Goal: Use online tool/utility: Use online tool/utility

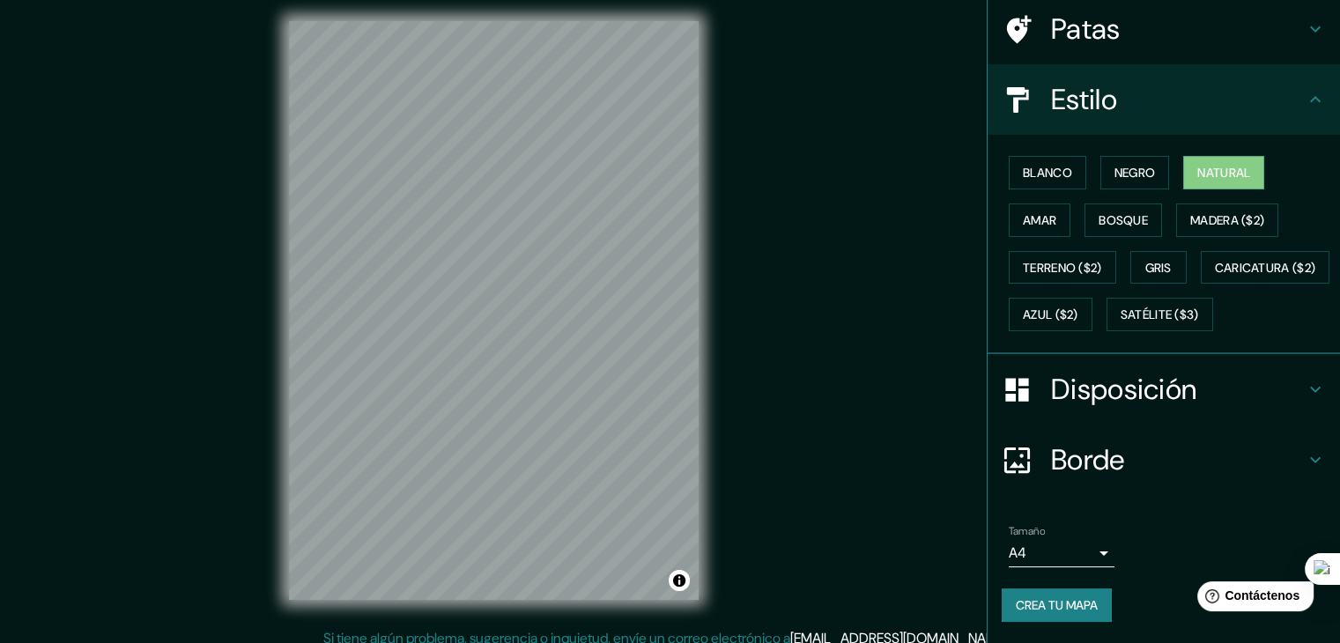
scroll to position [20, 0]
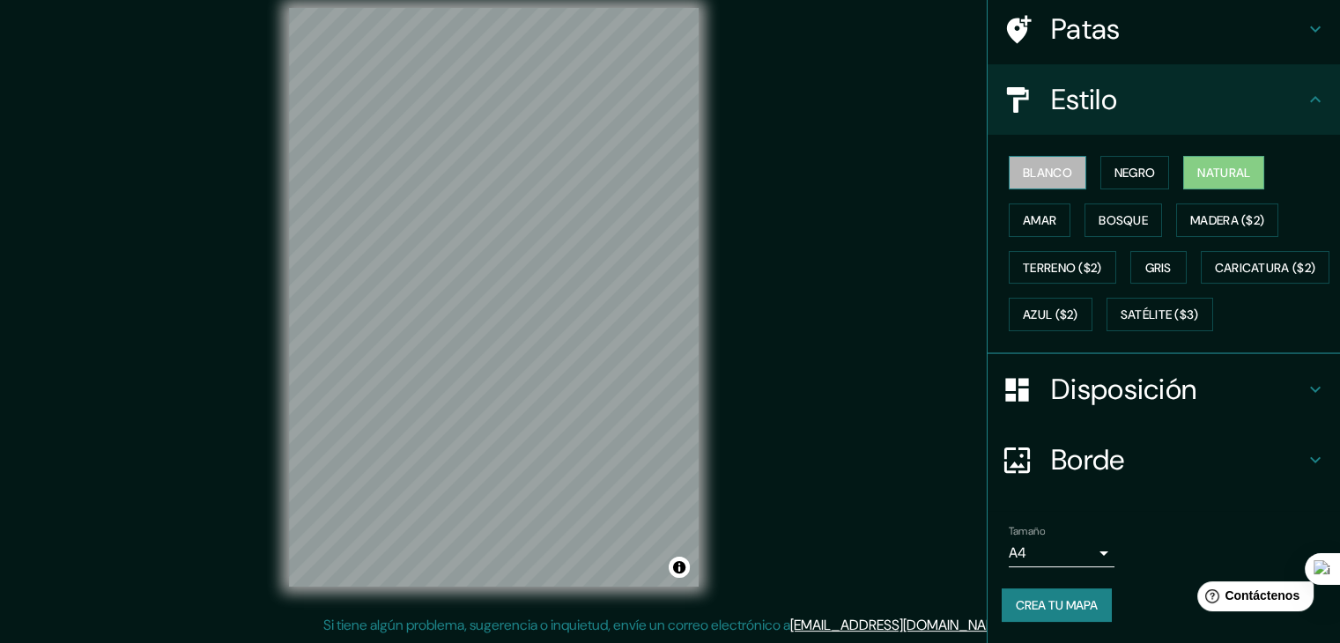
click at [1030, 165] on font "Blanco" at bounding box center [1047, 173] width 49 height 16
click at [1128, 165] on font "Negro" at bounding box center [1134, 173] width 41 height 16
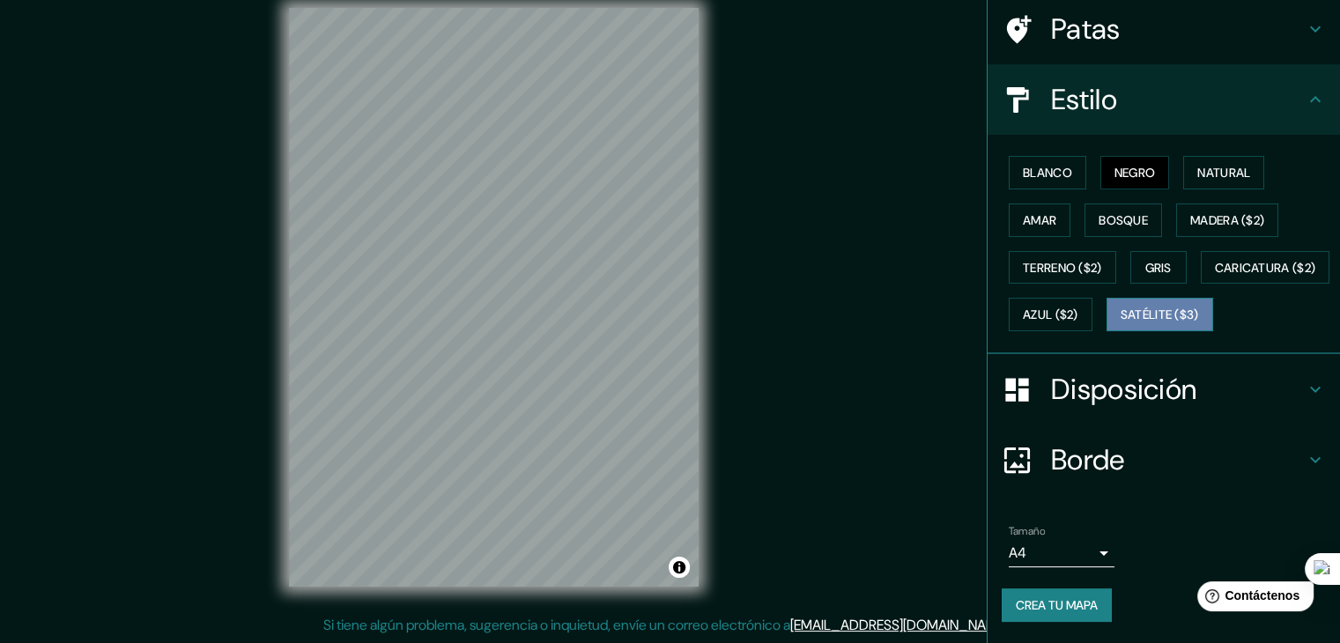
click at [1120, 313] on font "Satélite ($3)" at bounding box center [1159, 315] width 78 height 16
click at [1023, 161] on font "Blanco" at bounding box center [1047, 172] width 49 height 23
click at [1114, 165] on font "Negro" at bounding box center [1134, 173] width 41 height 16
click at [1217, 165] on font "Natural" at bounding box center [1223, 173] width 53 height 16
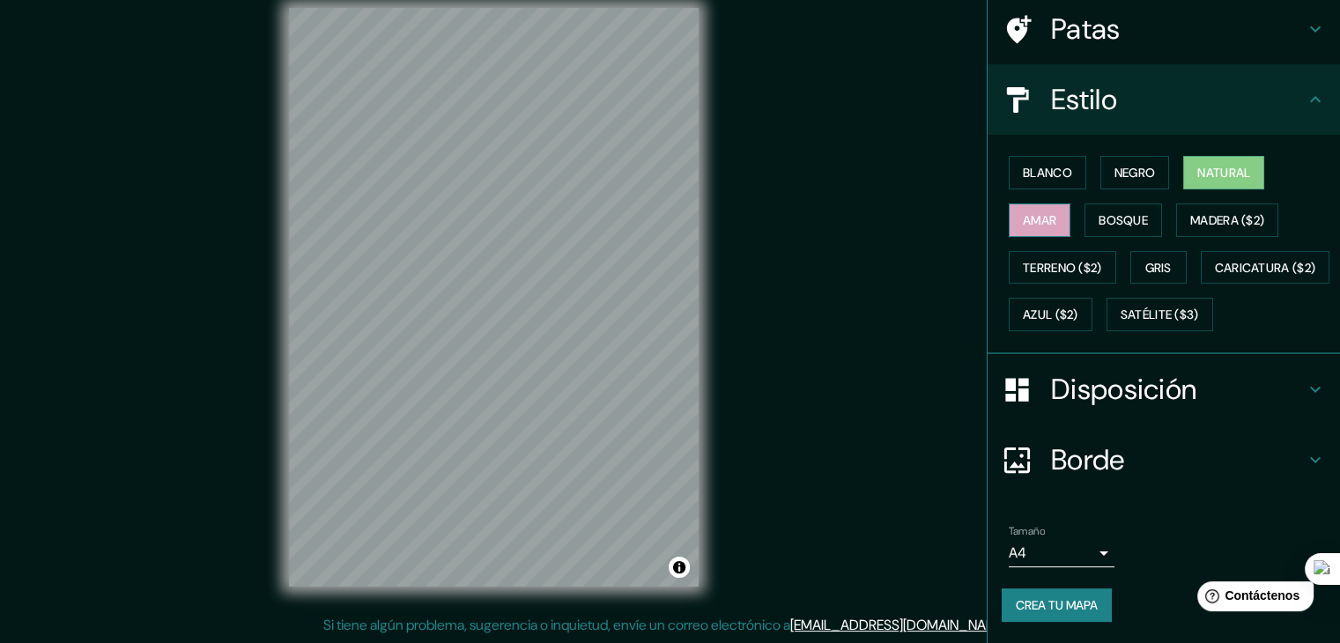
click at [1029, 212] on font "Amar" at bounding box center [1039, 220] width 33 height 16
click at [1123, 212] on font "Bosque" at bounding box center [1122, 220] width 49 height 16
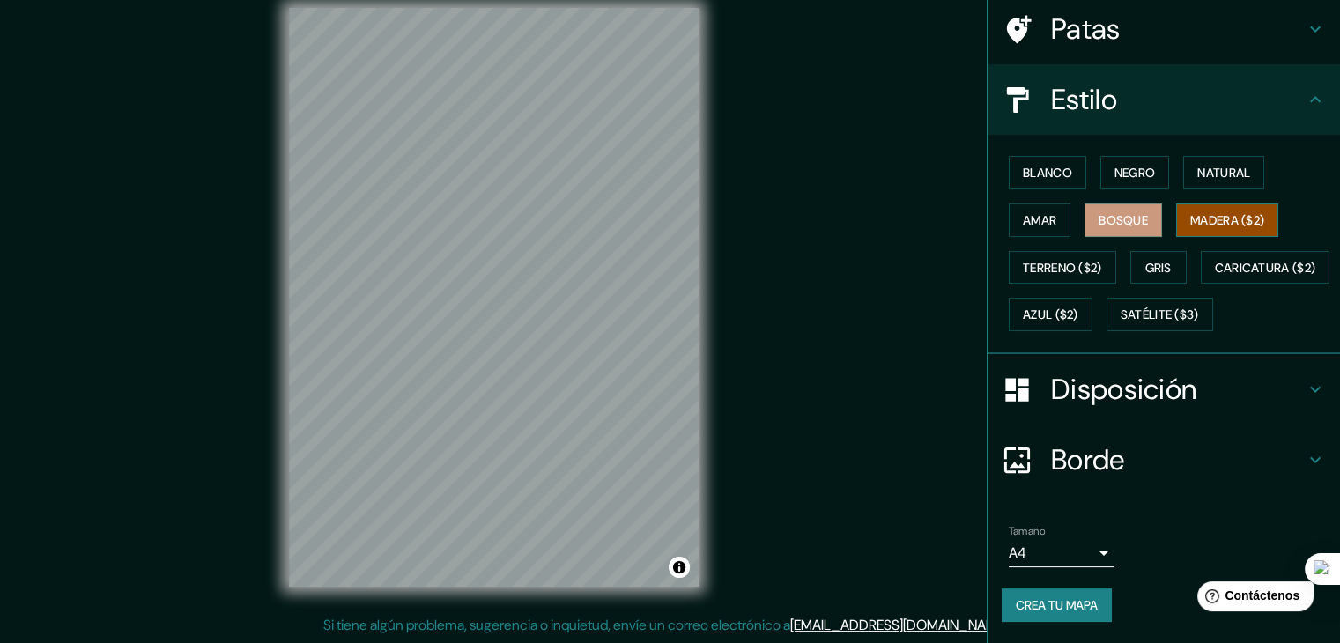
click at [1220, 212] on font "Madera ($2)" at bounding box center [1227, 220] width 74 height 16
click at [1058, 260] on font "Terreno ($2)" at bounding box center [1062, 268] width 79 height 16
